Goal: Navigation & Orientation: Understand site structure

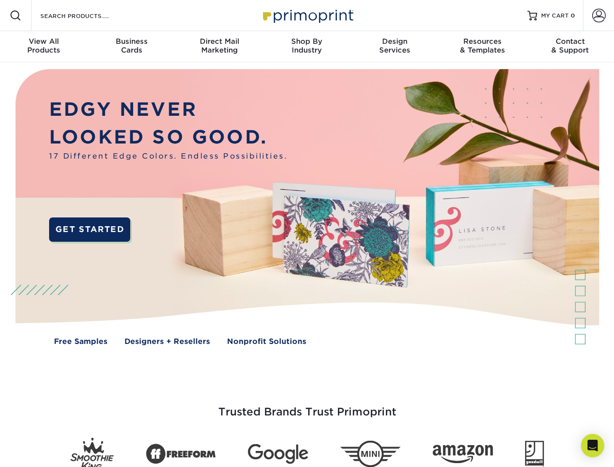
click at [307, 233] on img at bounding box center [307, 214] width 608 height 304
click at [16, 16] on span at bounding box center [16, 16] width 12 height 12
click at [599, 16] on span at bounding box center [599, 16] width 14 height 14
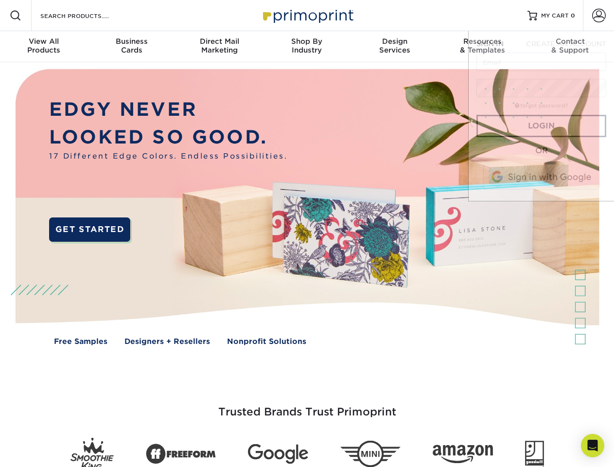
click at [44, 47] on div "View All Products" at bounding box center [44, 46] width 88 height 18
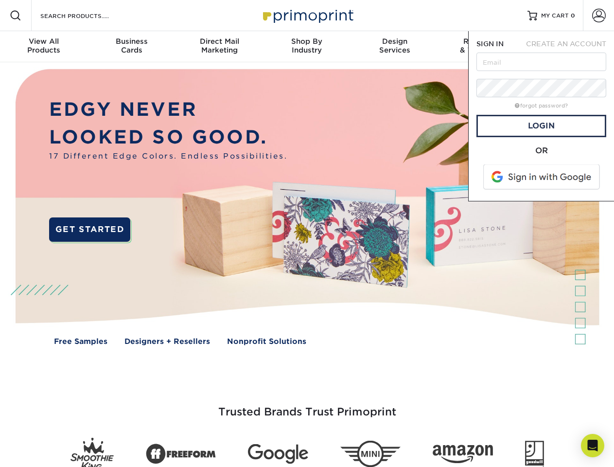
click at [131, 47] on div "Business Cards" at bounding box center [132, 46] width 88 height 18
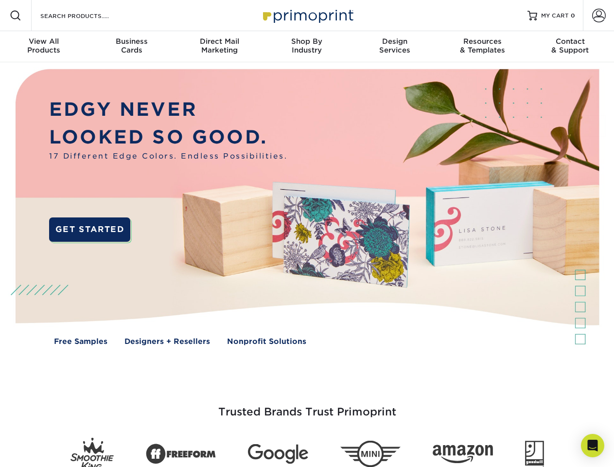
click at [219, 47] on div "Direct Mail Marketing" at bounding box center [220, 46] width 88 height 18
click at [307, 47] on div "Shop By Industry" at bounding box center [307, 46] width 88 height 18
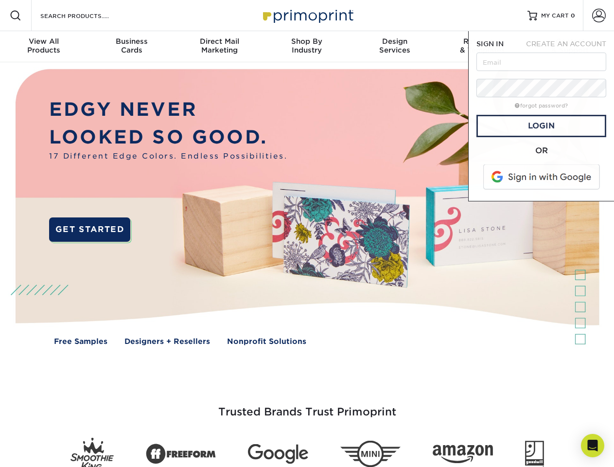
click at [395, 47] on div "Design Services" at bounding box center [395, 46] width 88 height 18
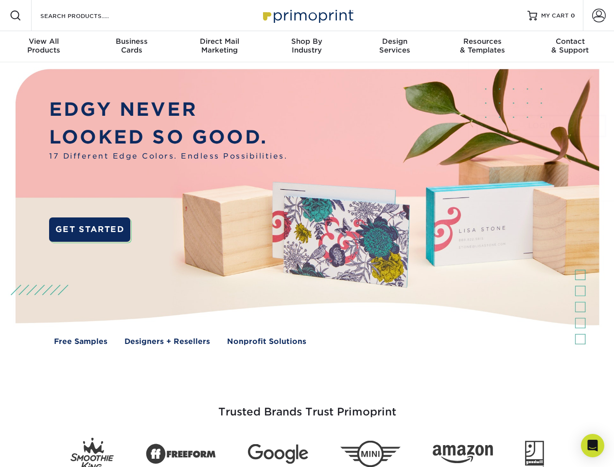
click at [482, 47] on span "SIGN IN" at bounding box center [490, 44] width 27 height 8
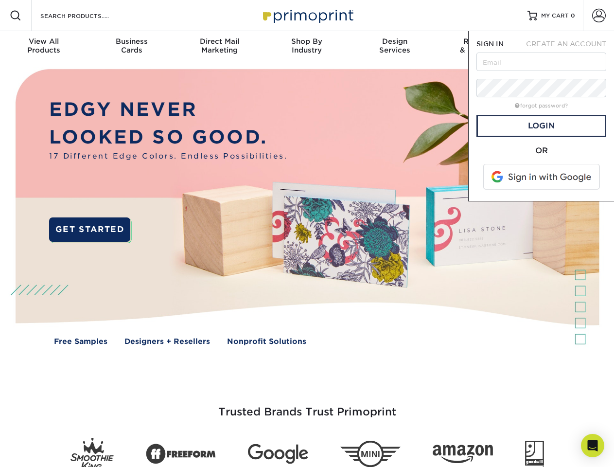
click at [571, 47] on div "Contact & Support" at bounding box center [571, 46] width 88 height 18
